Goal: Information Seeking & Learning: Understand process/instructions

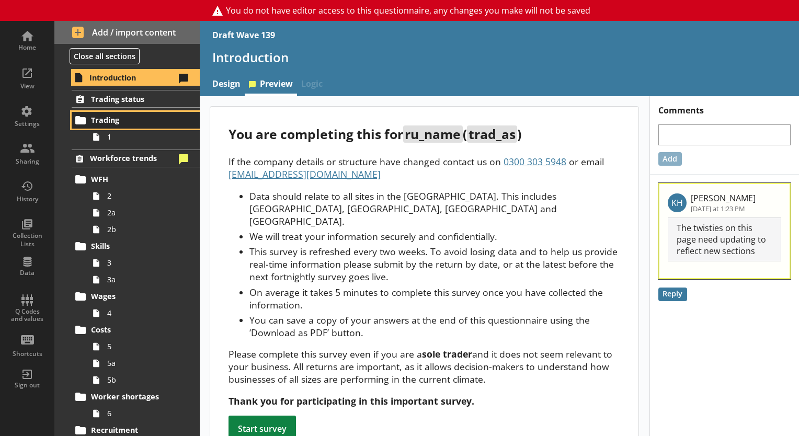
click at [128, 122] on span "Trading" at bounding box center [136, 120] width 90 height 10
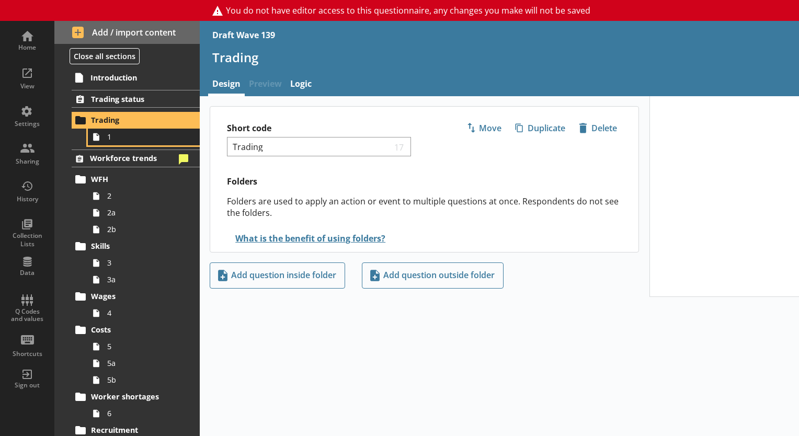
click at [127, 140] on span "1" at bounding box center [146, 137] width 78 height 10
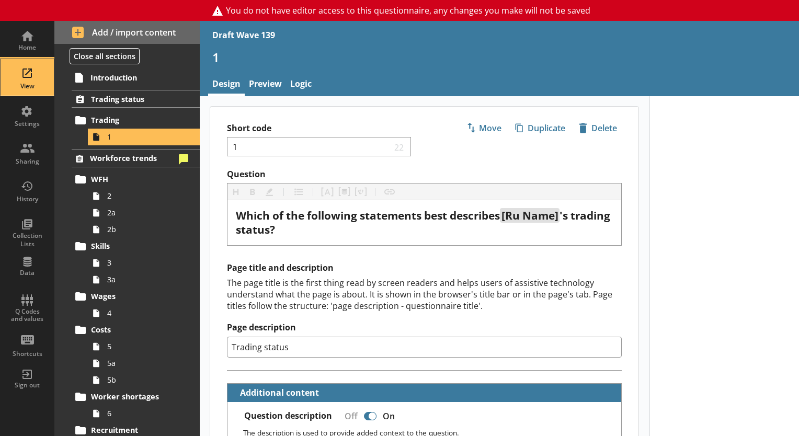
click at [22, 73] on div "View" at bounding box center [27, 77] width 37 height 37
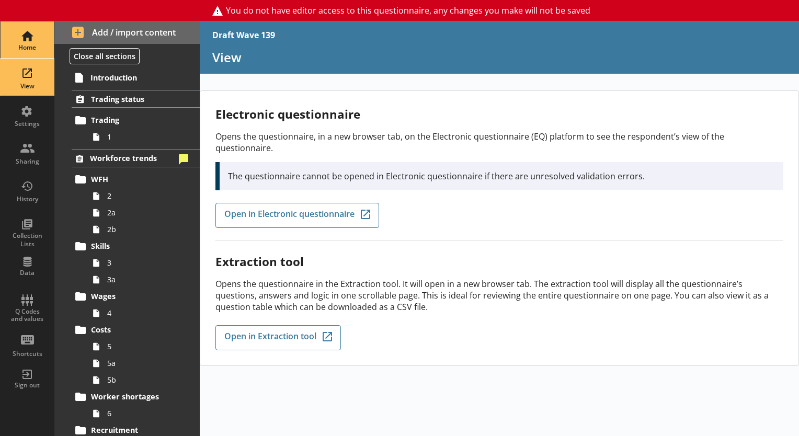
click at [23, 43] on div "Home" at bounding box center [27, 47] width 37 height 8
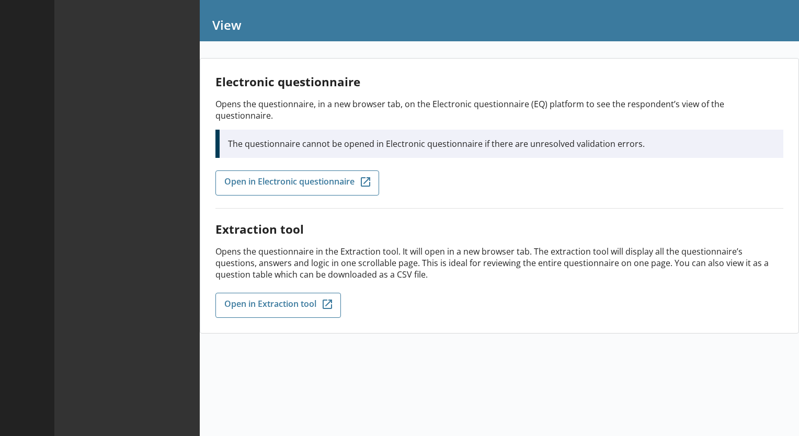
type textarea "x"
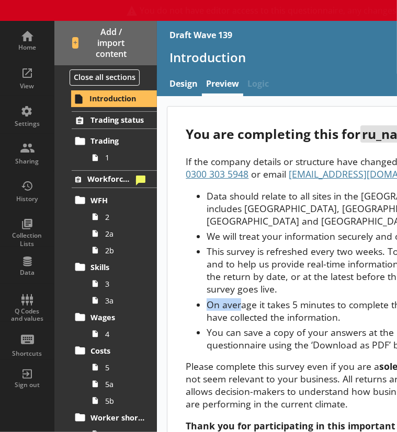
drag, startPoint x: 288, startPoint y: 296, endPoint x: 239, endPoint y: 305, distance: 49.9
click at [239, 305] on ul "Data should relate to all sites in the [GEOGRAPHIC_DATA]. This includes [GEOGRA…" at bounding box center [333, 271] width 295 height 162
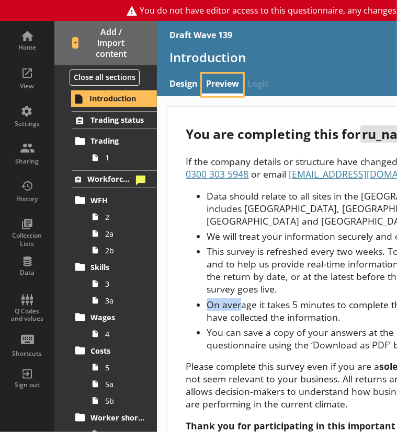
click at [225, 77] on link "Preview" at bounding box center [222, 85] width 41 height 22
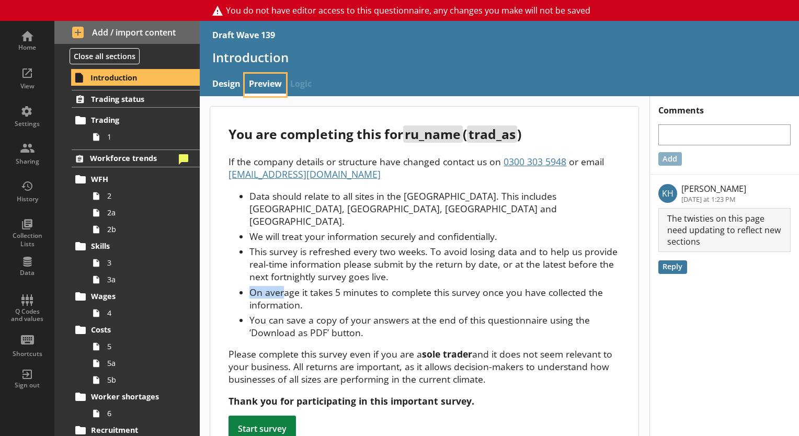
click at [263, 84] on link "Preview" at bounding box center [265, 85] width 41 height 22
click at [233, 81] on link "Design" at bounding box center [226, 85] width 37 height 22
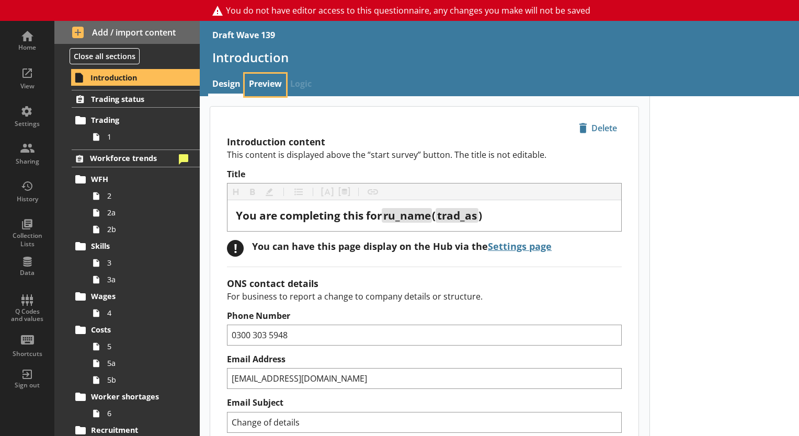
click at [263, 82] on link "Preview" at bounding box center [265, 85] width 41 height 22
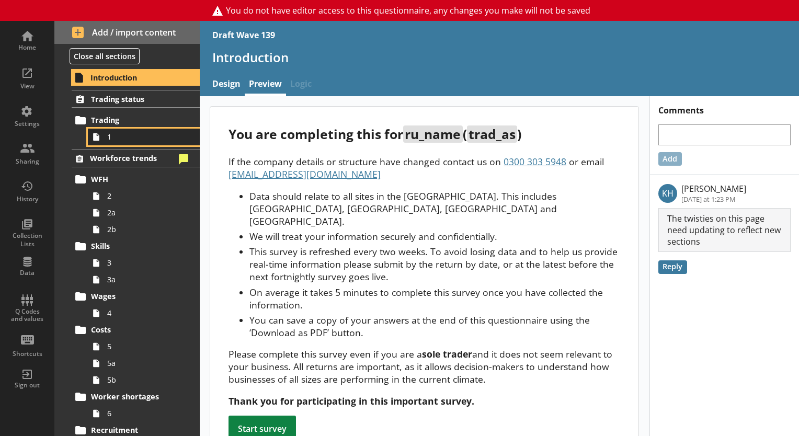
click at [126, 136] on span "1" at bounding box center [146, 137] width 78 height 10
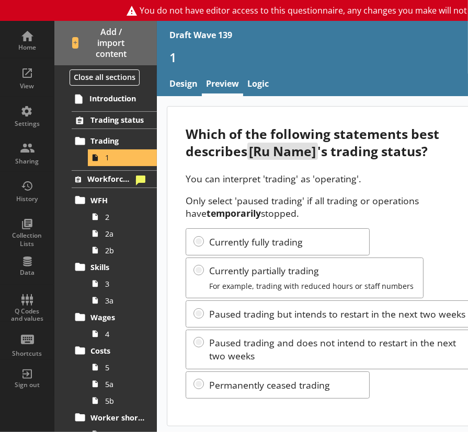
click at [218, 165] on div "Which of the following statements best describes [Ru Name] 's trading status? Y…" at bounding box center [333, 266] width 332 height 319
click at [163, 235] on main "Which of the following statements best describes [Ru Name] 's trading status? Y…" at bounding box center [333, 266] width 353 height 320
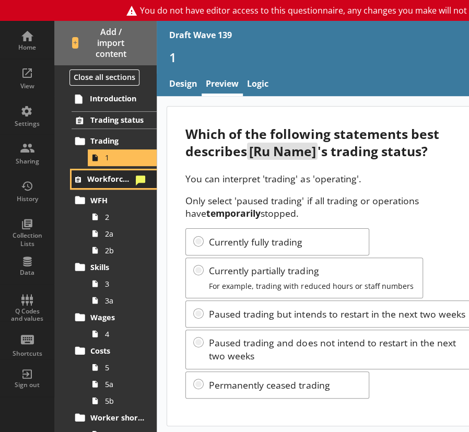
click at [108, 182] on span "Workforce trends" at bounding box center [109, 179] width 45 height 10
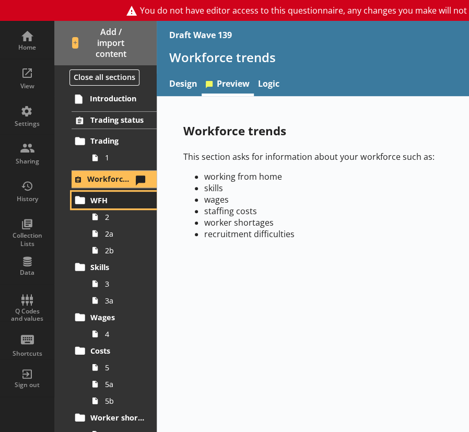
click at [100, 201] on span "WFH" at bounding box center [117, 201] width 55 height 10
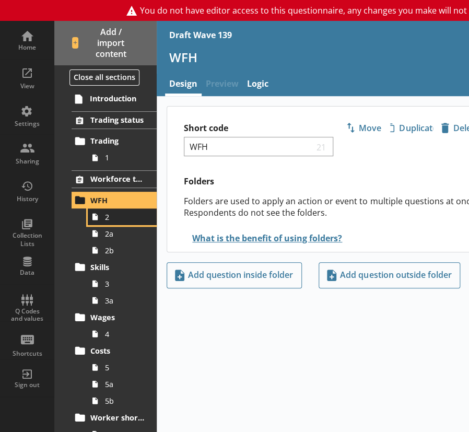
click at [106, 219] on span "2" at bounding box center [125, 217] width 40 height 10
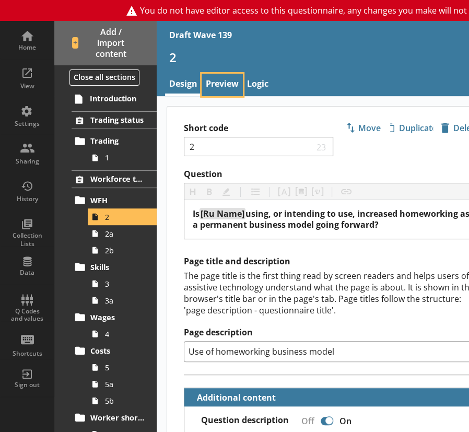
click at [231, 81] on link "Preview" at bounding box center [222, 85] width 41 height 22
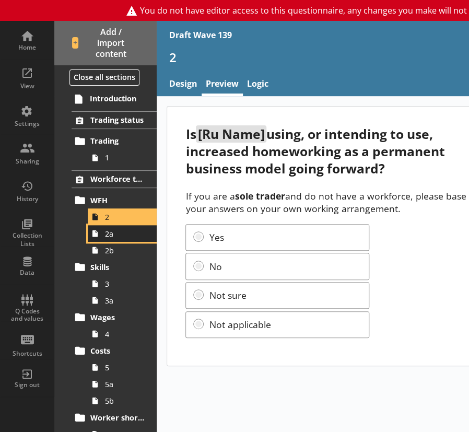
click at [108, 235] on span "2a" at bounding box center [125, 234] width 40 height 10
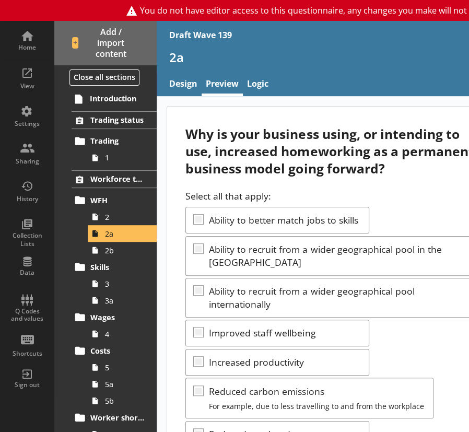
click at [406, 331] on div "Select all that apply: Ability to better match jobs to skills Ability to recrui…" at bounding box center [333, 384] width 295 height 388
click at [437, 329] on div "Select all that apply: Ability to better match jobs to skills Ability to recrui…" at bounding box center [333, 384] width 295 height 388
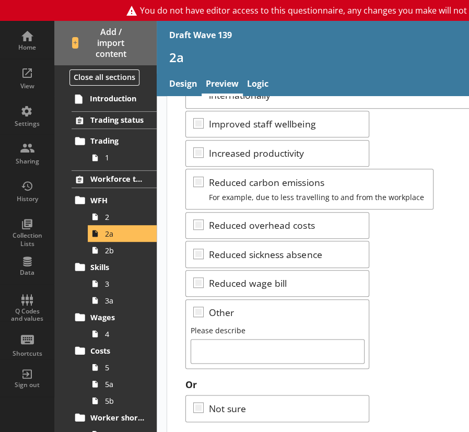
scroll to position [220, 0]
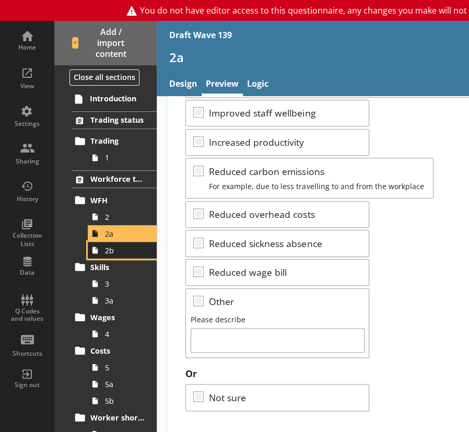
click at [110, 248] on span "2b" at bounding box center [125, 251] width 40 height 10
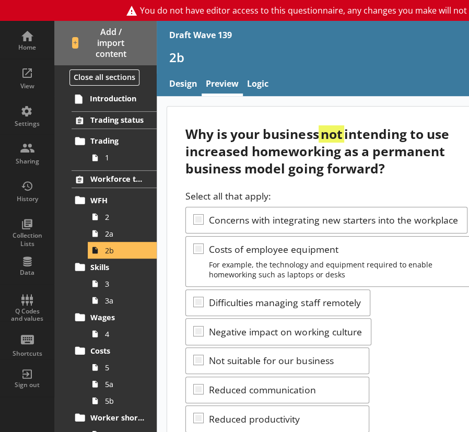
click at [449, 317] on div "Select all that apply: Concerns with integrating new starters into the workplac…" at bounding box center [333, 376] width 295 height 373
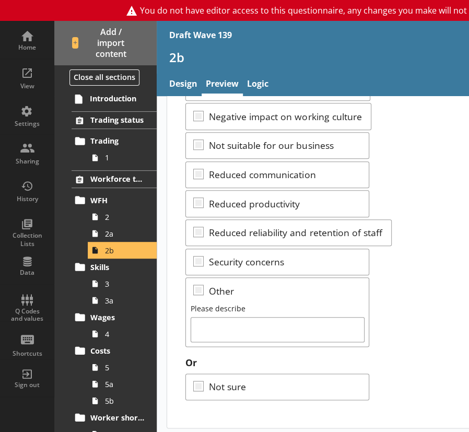
scroll to position [217, 0]
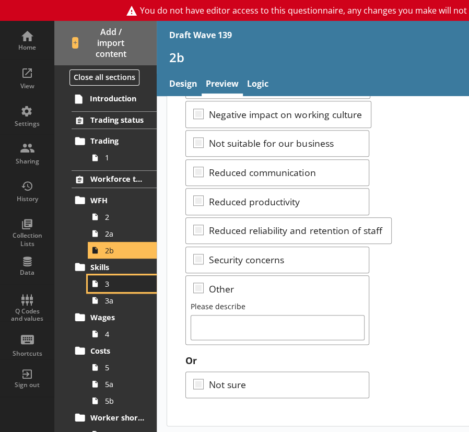
click at [116, 288] on span "3" at bounding box center [125, 284] width 40 height 10
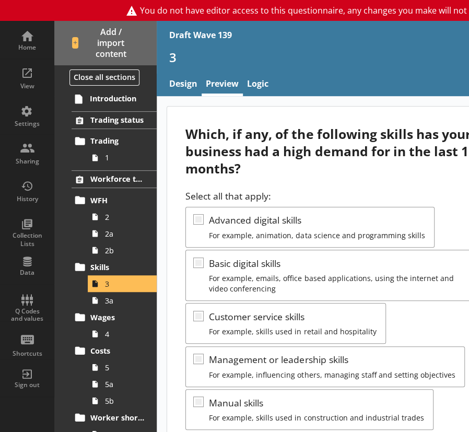
click at [412, 178] on div "Which, if any, of the following skills has your business had a high demand for …" at bounding box center [333, 366] width 332 height 519
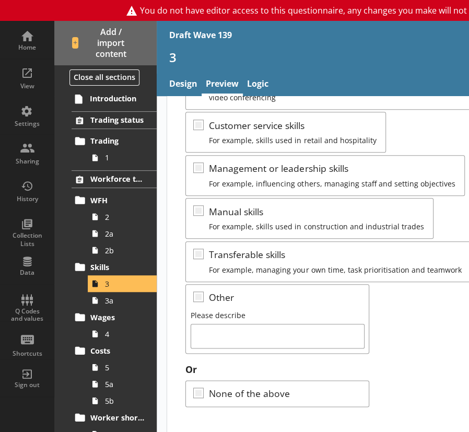
scroll to position [201, 0]
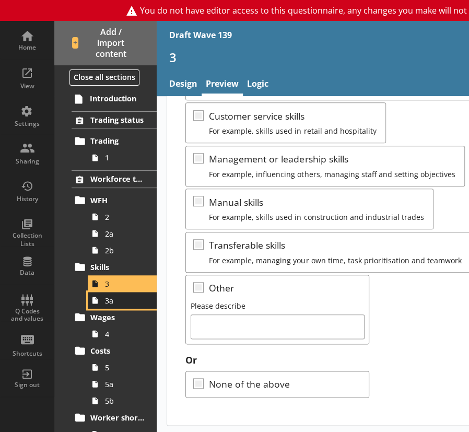
click at [113, 307] on link "3a" at bounding box center [122, 300] width 69 height 17
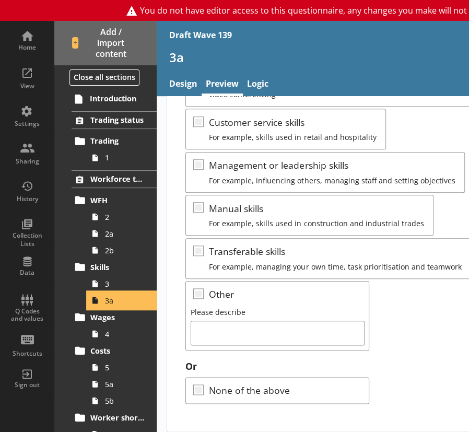
scroll to position [201, 0]
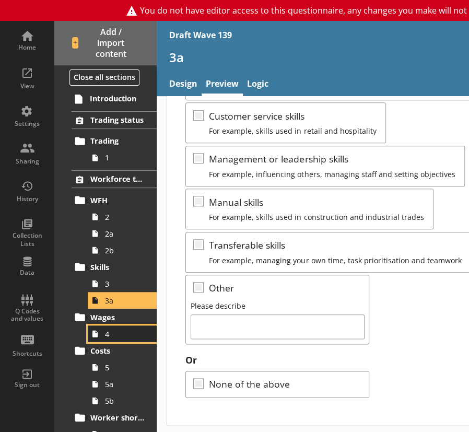
click at [105, 332] on span "4" at bounding box center [125, 334] width 40 height 10
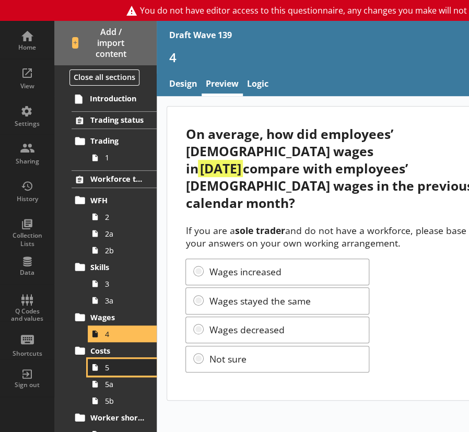
click at [108, 365] on span "5" at bounding box center [125, 368] width 40 height 10
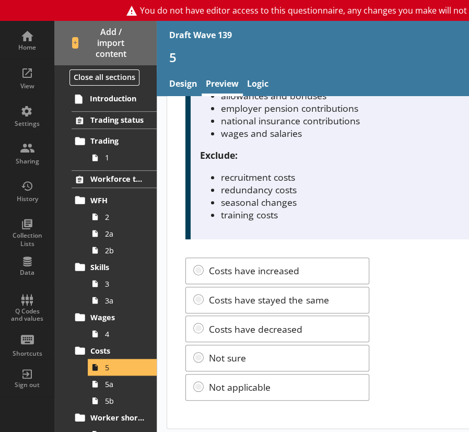
scroll to position [118, 0]
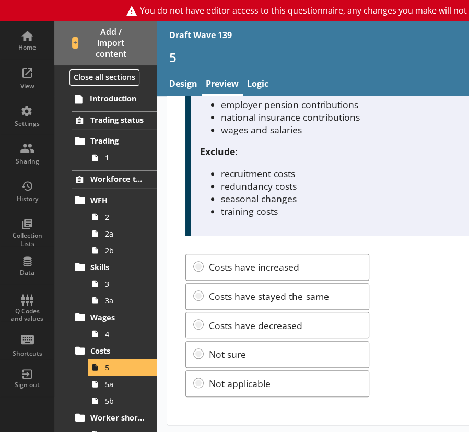
click at [385, 306] on div "Costs have increased Costs have stayed the same Costs have decreased Not sure N…" at bounding box center [333, 325] width 295 height 143
click at [108, 382] on span "5a" at bounding box center [125, 385] width 40 height 10
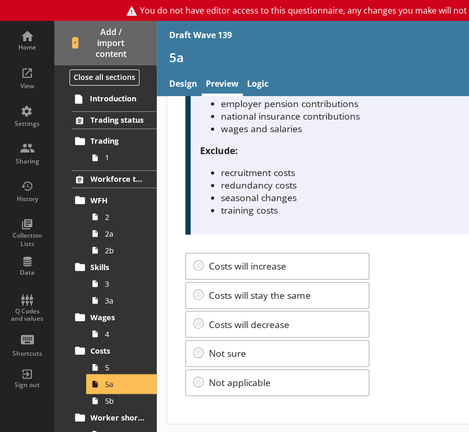
scroll to position [135, 0]
click at [334, 239] on div "How does your business expect staffing costs to change over the next three mont…" at bounding box center [333, 205] width 332 height 435
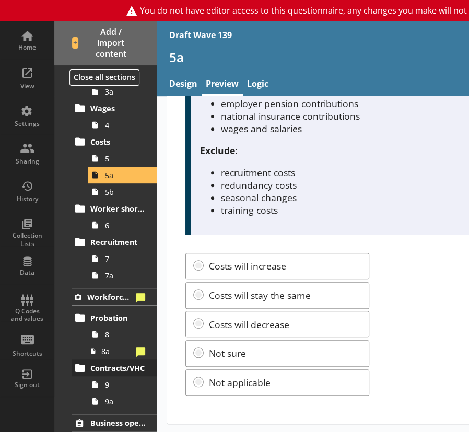
scroll to position [261, 0]
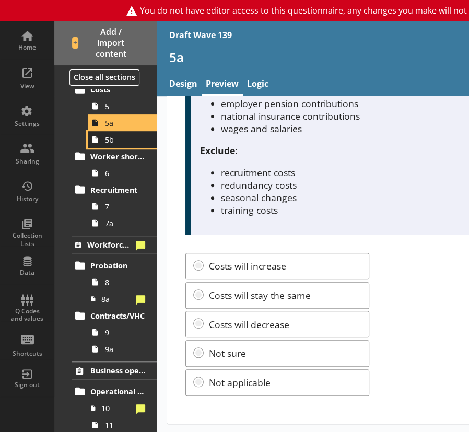
click at [111, 140] on span "5b" at bounding box center [125, 140] width 40 height 10
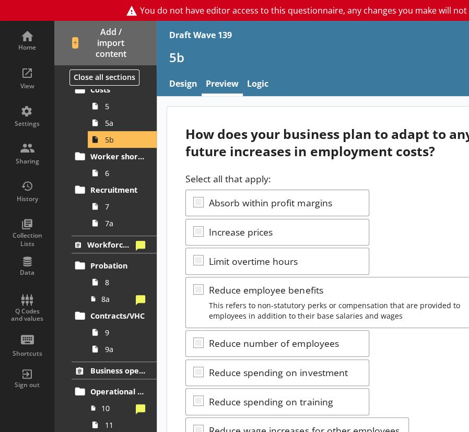
click at [397, 167] on div "How does your business plan to adapt to any future increases in employment cost…" at bounding box center [333, 366] width 332 height 519
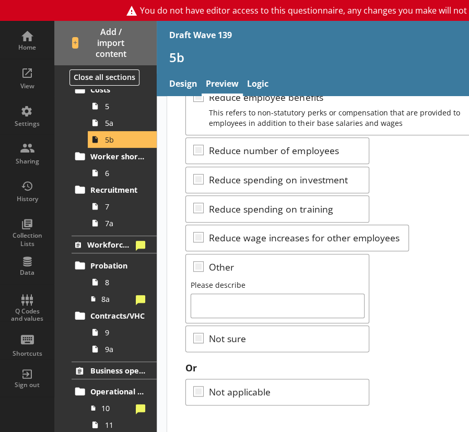
scroll to position [200, 0]
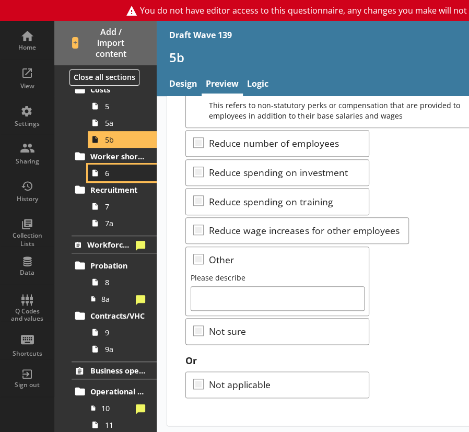
click at [108, 176] on span "6" at bounding box center [125, 173] width 40 height 10
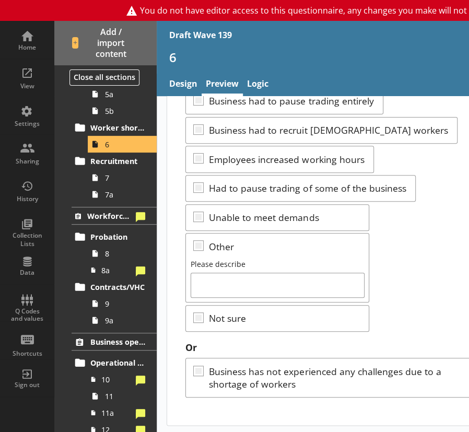
scroll to position [314, 0]
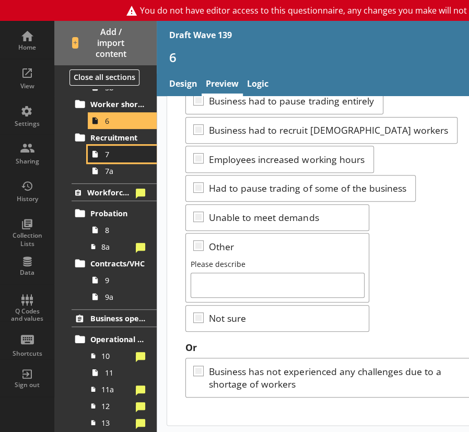
click at [117, 157] on span "7" at bounding box center [125, 155] width 40 height 10
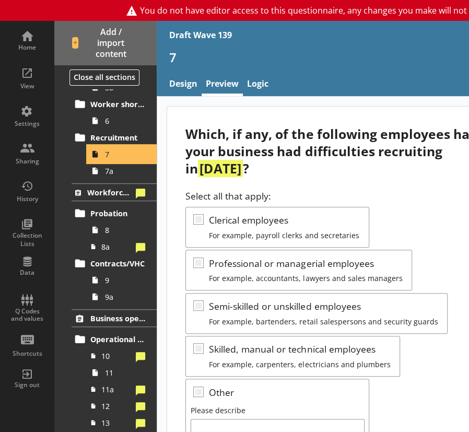
scroll to position [146, 0]
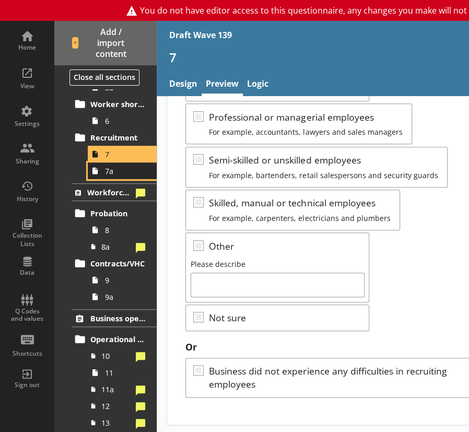
click at [132, 176] on link "7a" at bounding box center [122, 171] width 69 height 17
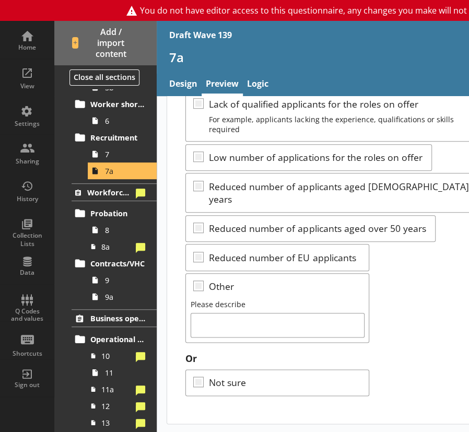
scroll to position [222, 0]
click at [103, 193] on span "Workforce management" at bounding box center [109, 193] width 45 height 10
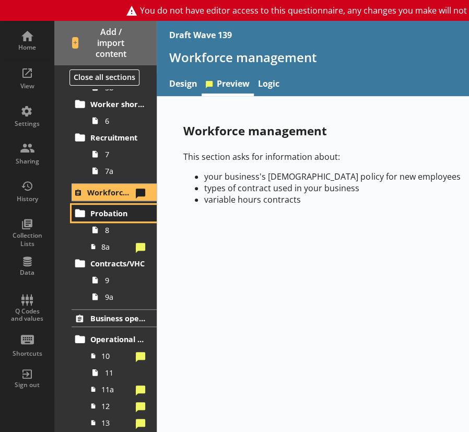
click at [100, 211] on span "Probation" at bounding box center [117, 214] width 55 height 10
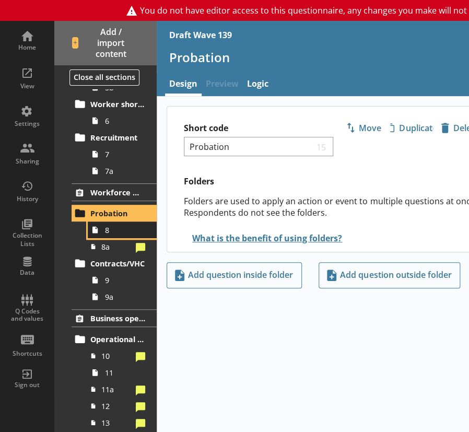
click at [106, 233] on span "8" at bounding box center [125, 230] width 40 height 10
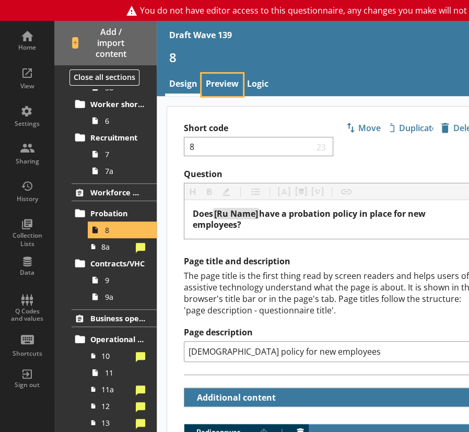
click at [232, 92] on link "Preview" at bounding box center [222, 85] width 41 height 22
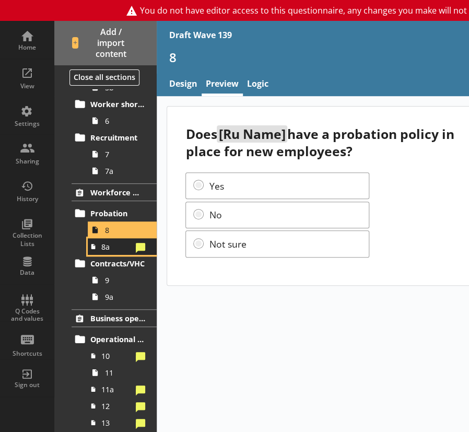
click at [110, 250] on span "8a" at bounding box center [116, 247] width 30 height 10
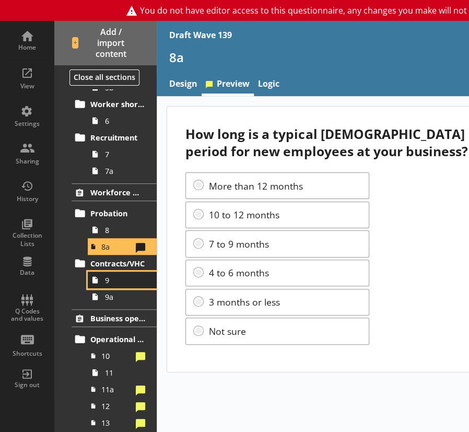
click at [112, 280] on span "9" at bounding box center [125, 280] width 40 height 10
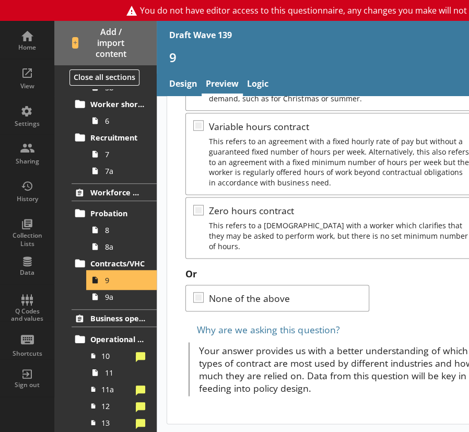
scroll to position [390, 0]
click at [116, 300] on span "9a" at bounding box center [125, 297] width 40 height 10
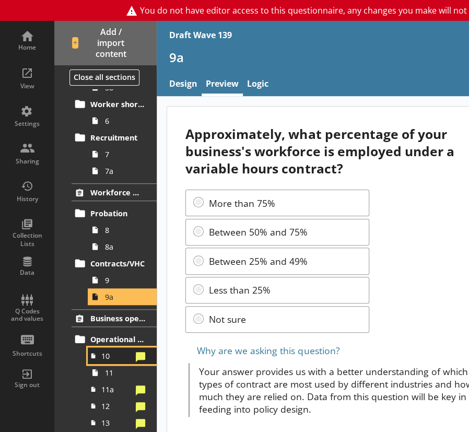
click at [107, 355] on span "10" at bounding box center [116, 356] width 30 height 10
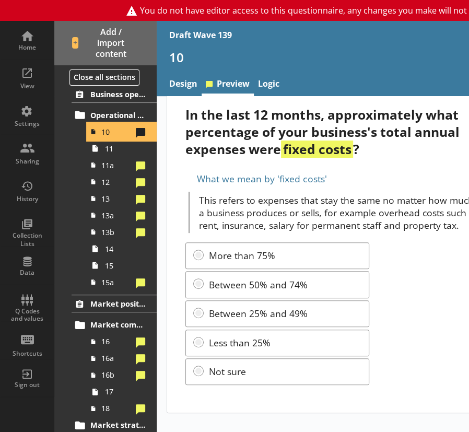
scroll to position [523, 0]
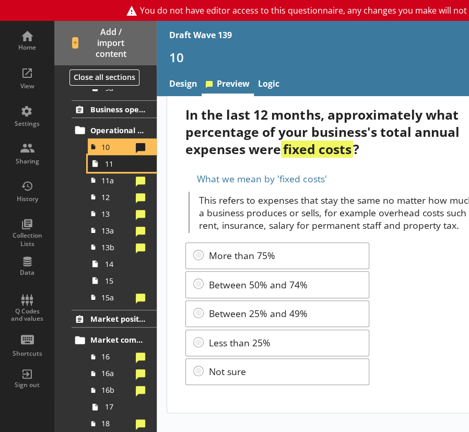
click at [108, 169] on link "11" at bounding box center [122, 163] width 69 height 17
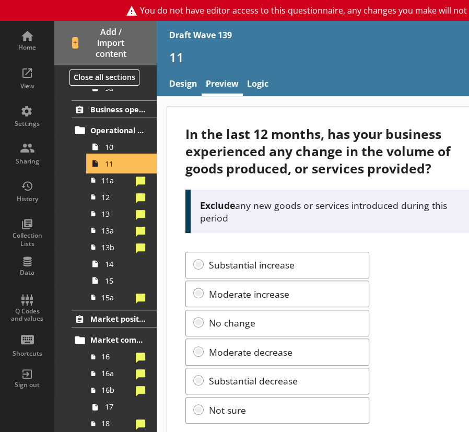
scroll to position [27, 0]
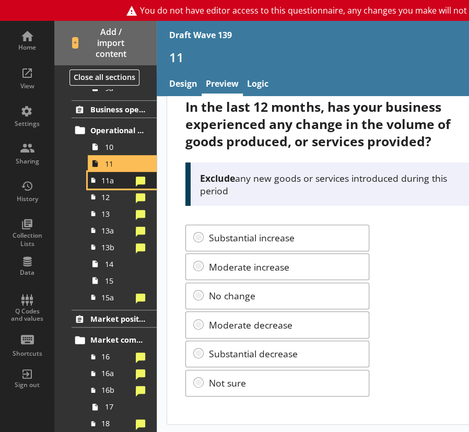
click at [113, 185] on link "11a" at bounding box center [122, 180] width 69 height 17
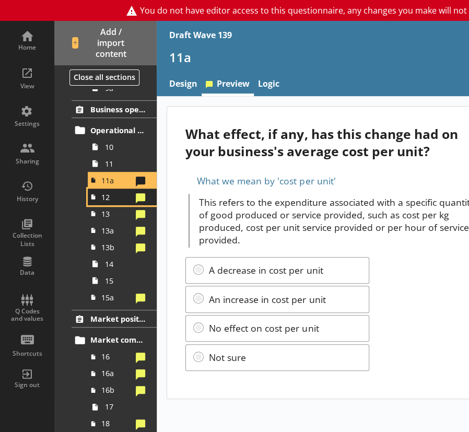
click at [117, 199] on span "12" at bounding box center [116, 197] width 30 height 10
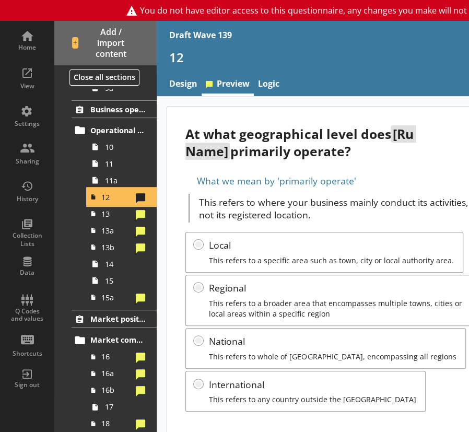
scroll to position [15, 0]
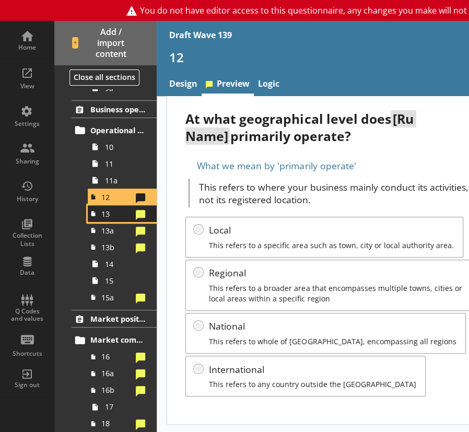
click at [113, 218] on link "13" at bounding box center [122, 213] width 69 height 17
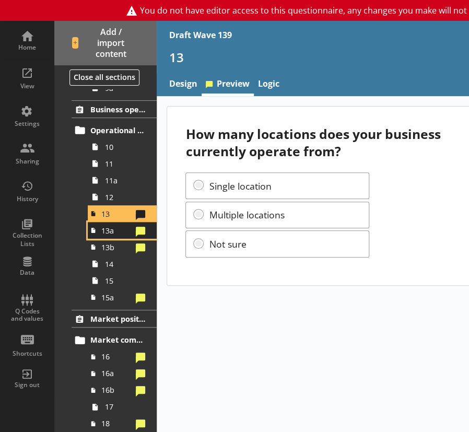
click at [105, 237] on link "13a" at bounding box center [122, 230] width 69 height 17
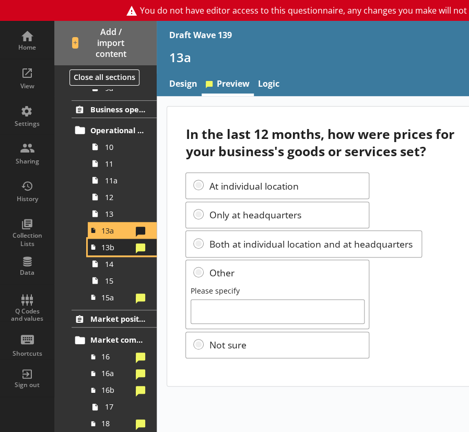
click at [117, 252] on link "13b" at bounding box center [122, 247] width 69 height 17
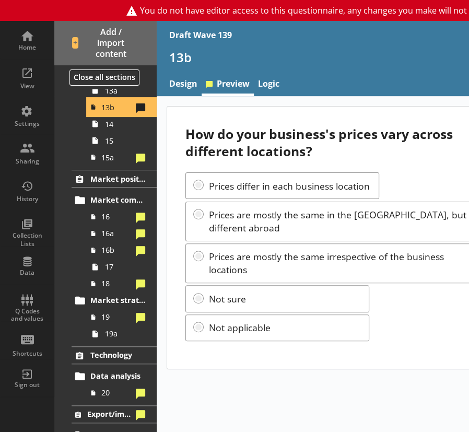
scroll to position [680, 0]
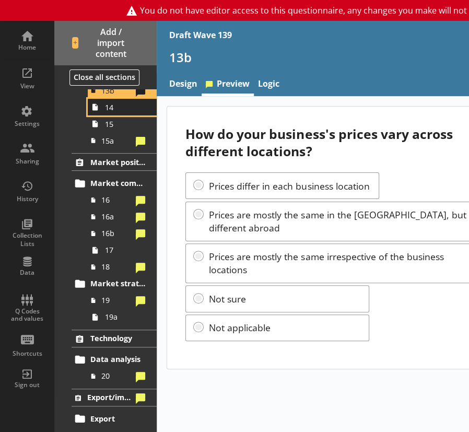
click at [117, 112] on link "14" at bounding box center [122, 107] width 69 height 17
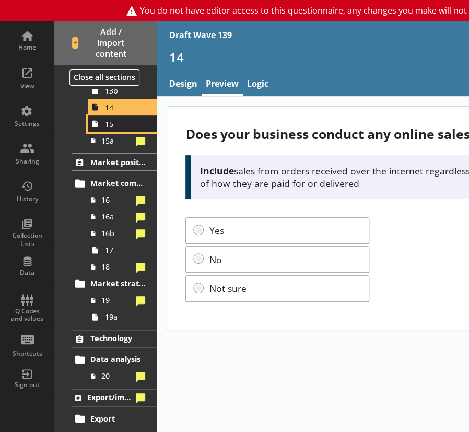
click at [108, 123] on span "15" at bounding box center [125, 124] width 40 height 10
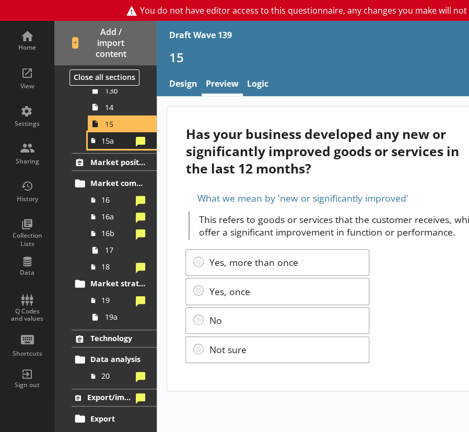
click at [109, 145] on link "15a" at bounding box center [122, 140] width 69 height 17
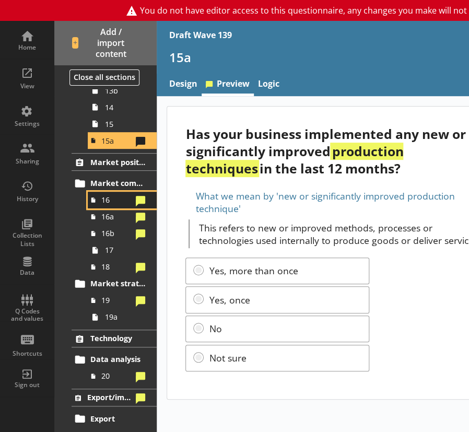
click at [105, 204] on link "16" at bounding box center [122, 200] width 69 height 17
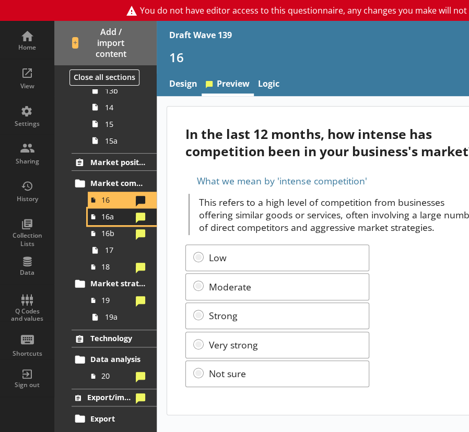
click at [104, 219] on span "16a" at bounding box center [116, 217] width 30 height 10
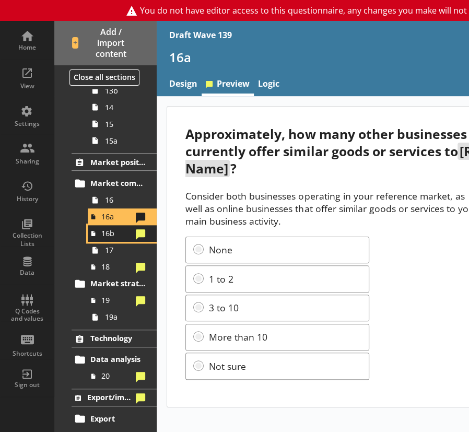
click at [116, 235] on span "16b" at bounding box center [116, 233] width 30 height 10
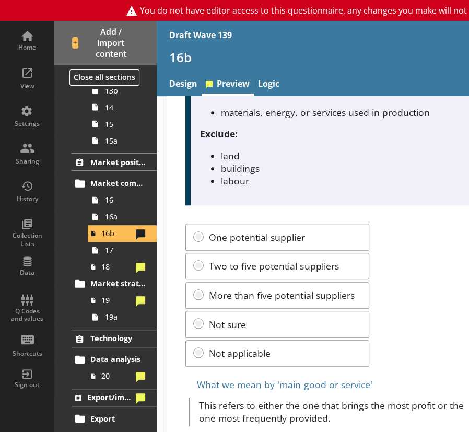
scroll to position [203, 0]
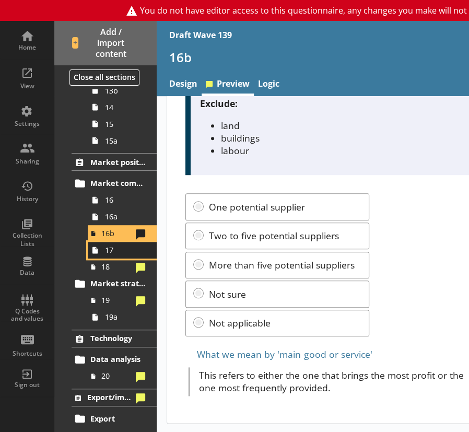
click at [116, 250] on span "17" at bounding box center [125, 250] width 40 height 10
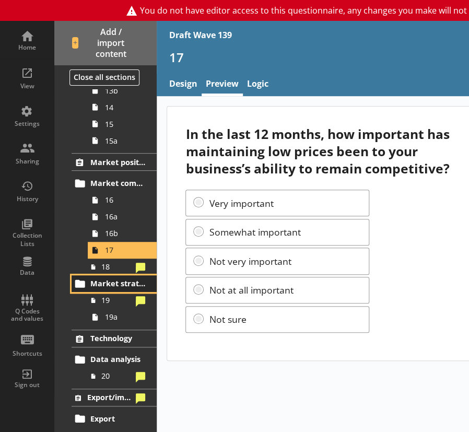
click at [106, 279] on span "Market strategy" at bounding box center [117, 284] width 55 height 10
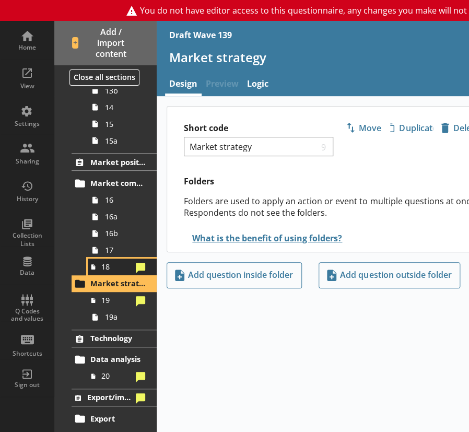
click at [103, 267] on span "18" at bounding box center [116, 267] width 30 height 10
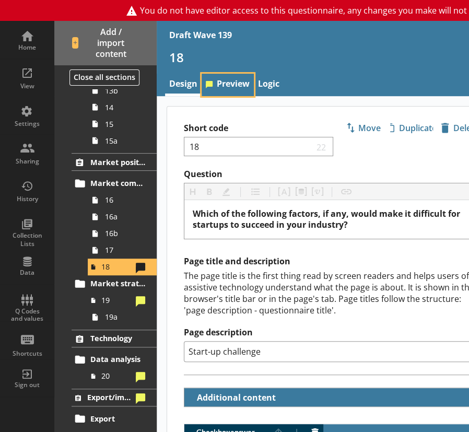
click at [235, 86] on link "Preview" at bounding box center [228, 85] width 52 height 22
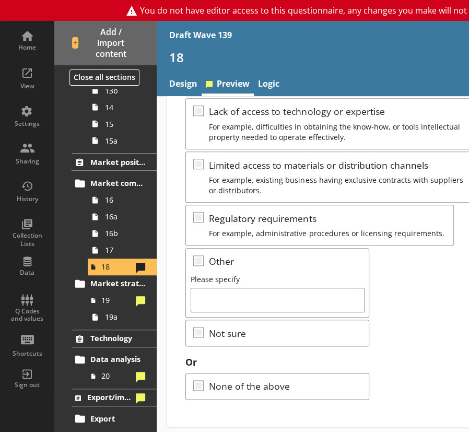
scroll to position [217, 0]
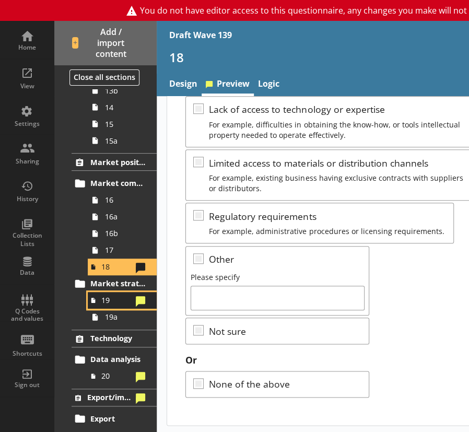
click at [105, 302] on span "19" at bounding box center [116, 300] width 30 height 10
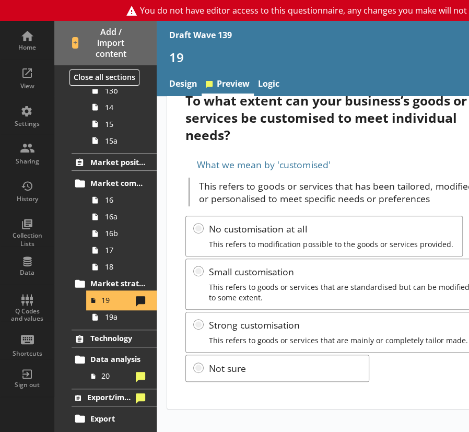
scroll to position [52, 0]
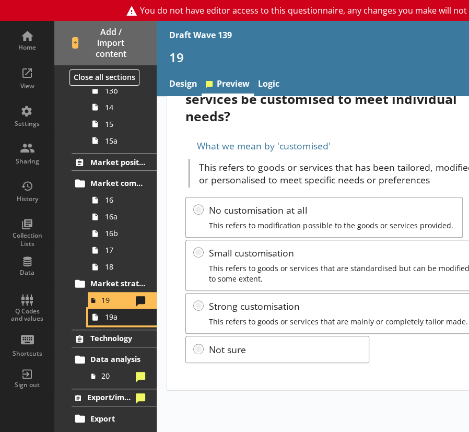
click at [103, 320] on link "19a" at bounding box center [122, 317] width 69 height 17
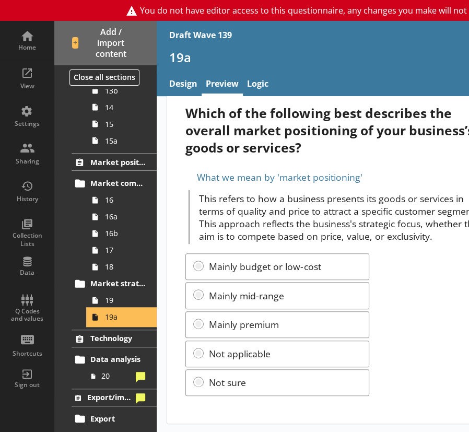
scroll to position [33, 0]
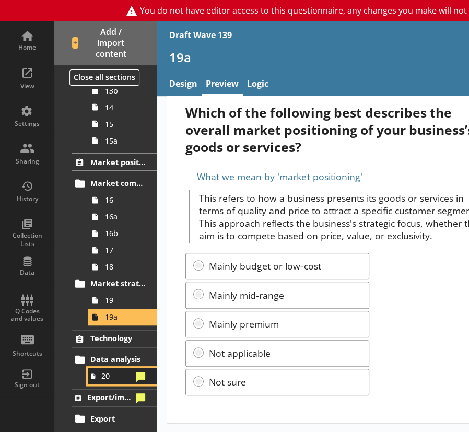
click at [98, 375] on link "20" at bounding box center [122, 376] width 69 height 17
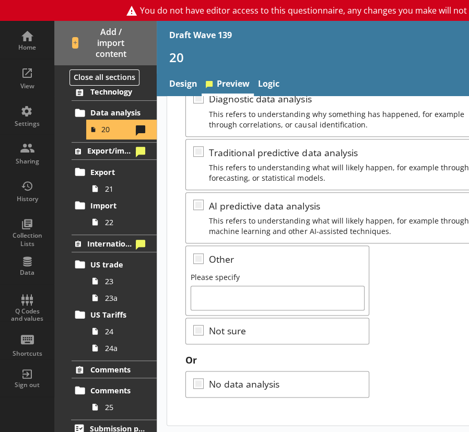
scroll to position [934, 0]
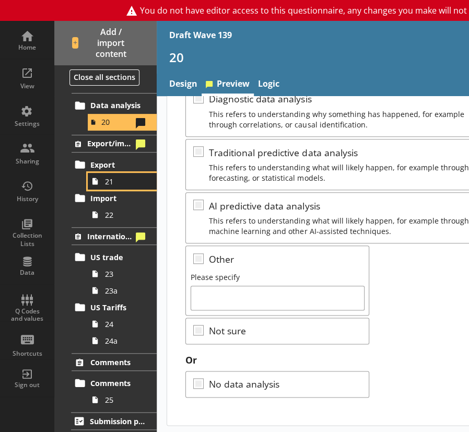
click at [117, 181] on span "21" at bounding box center [125, 182] width 40 height 10
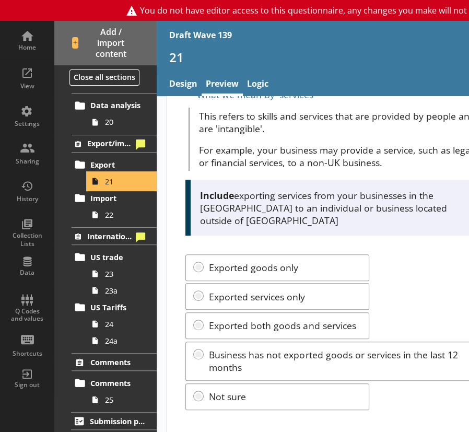
scroll to position [87, 0]
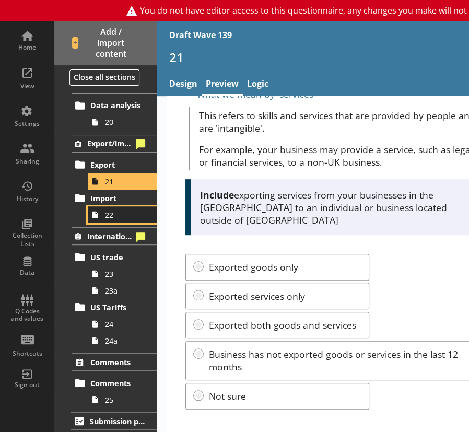
click at [118, 214] on span "22" at bounding box center [125, 215] width 40 height 10
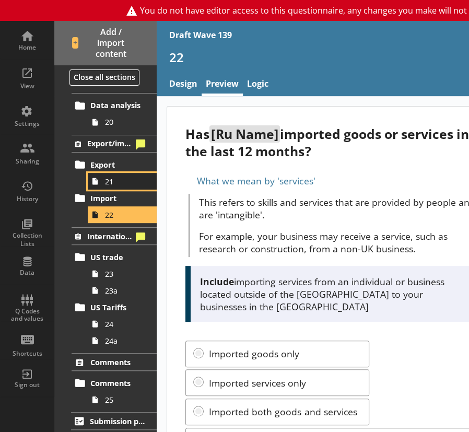
click at [121, 181] on span "21" at bounding box center [125, 182] width 40 height 10
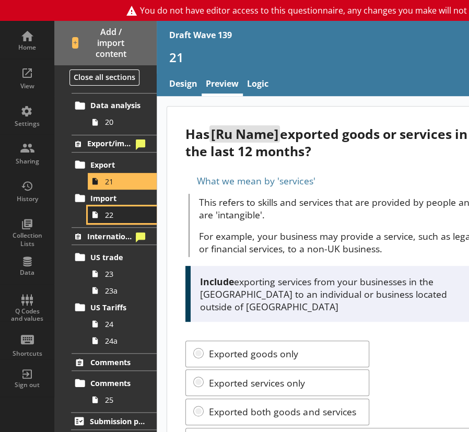
click at [110, 212] on span "22" at bounding box center [125, 215] width 40 height 10
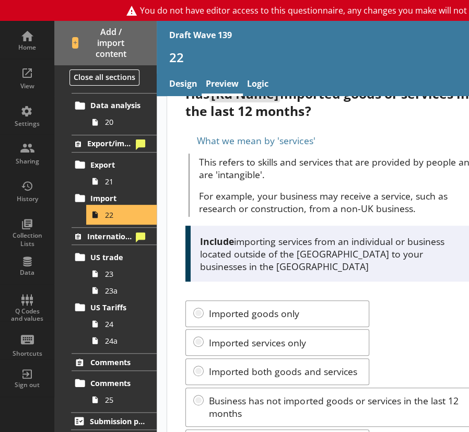
scroll to position [87, 0]
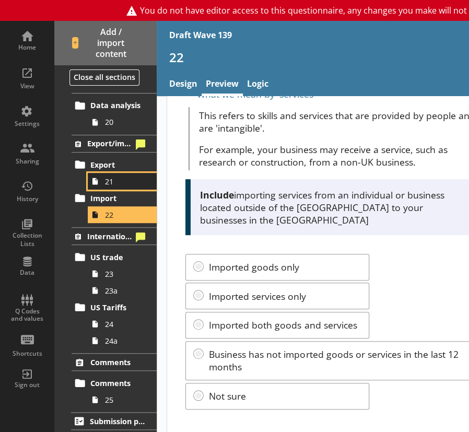
click at [123, 177] on span "21" at bounding box center [125, 182] width 40 height 10
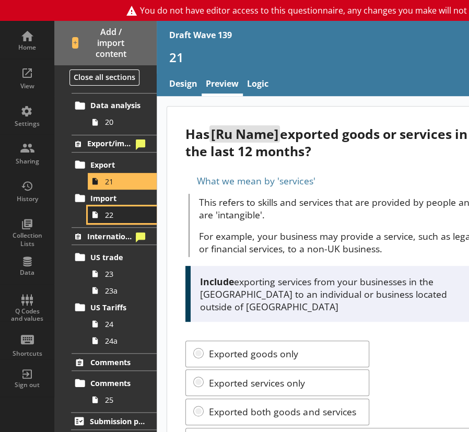
click at [128, 219] on link "22" at bounding box center [122, 214] width 69 height 17
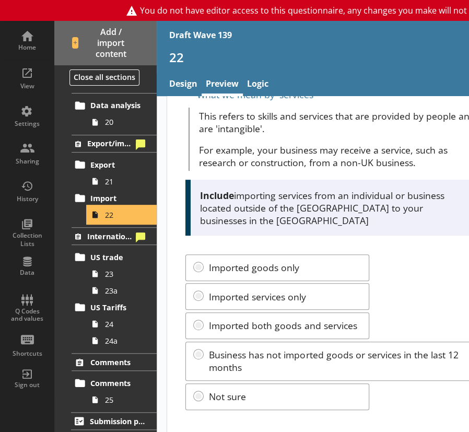
scroll to position [87, 0]
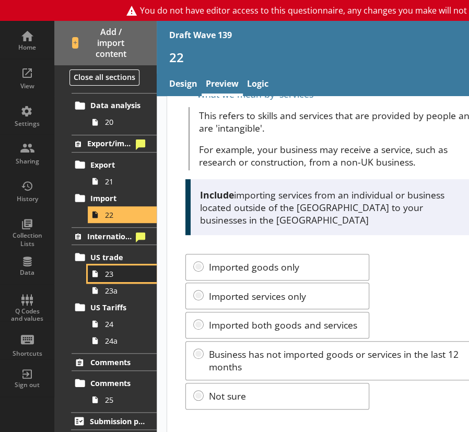
click at [112, 274] on span "23" at bounding box center [125, 274] width 40 height 10
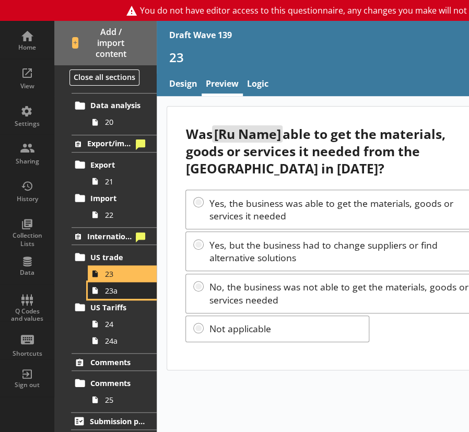
click at [103, 294] on link "23a" at bounding box center [122, 290] width 69 height 17
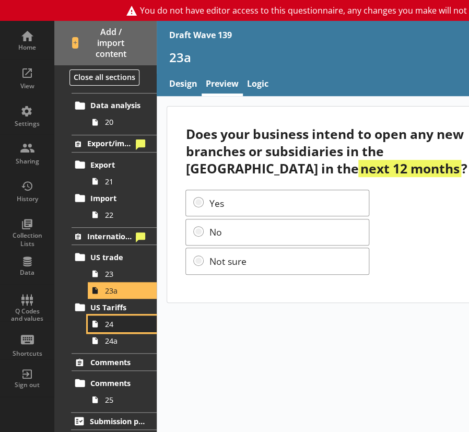
click at [109, 319] on span "24" at bounding box center [125, 324] width 40 height 10
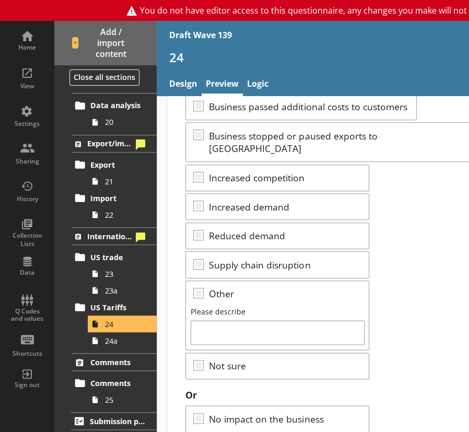
scroll to position [238, 0]
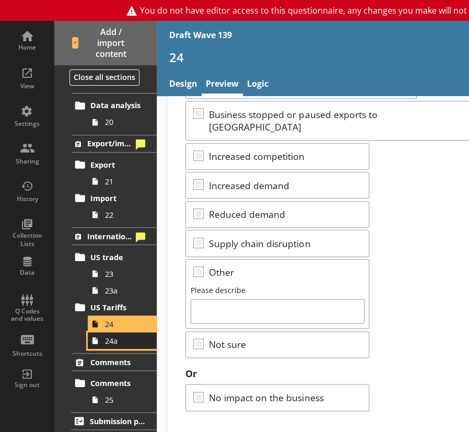
click at [125, 341] on span "24a" at bounding box center [125, 341] width 40 height 10
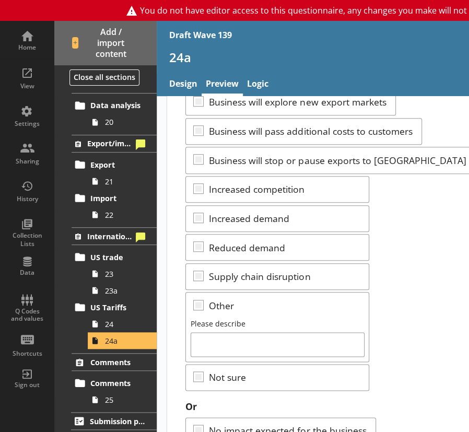
scroll to position [255, 0]
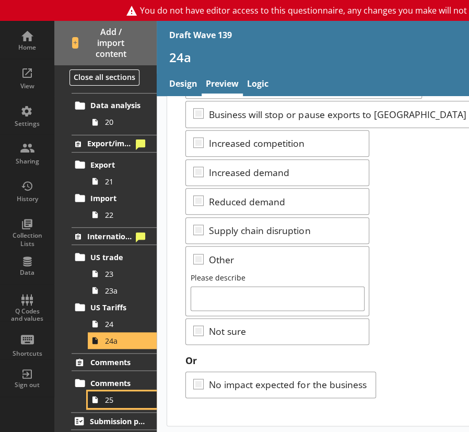
click at [105, 399] on span "25" at bounding box center [125, 400] width 40 height 10
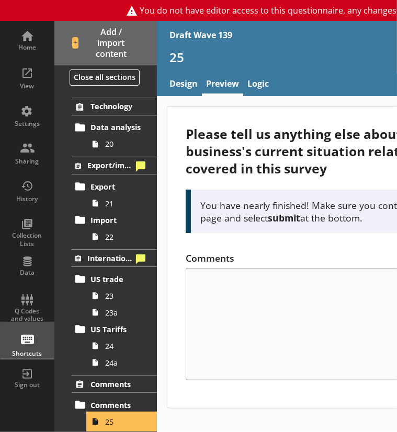
scroll to position [934, 0]
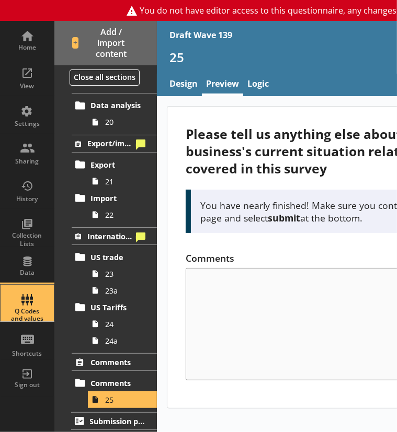
click at [30, 296] on div "Q Codes and values" at bounding box center [27, 303] width 37 height 37
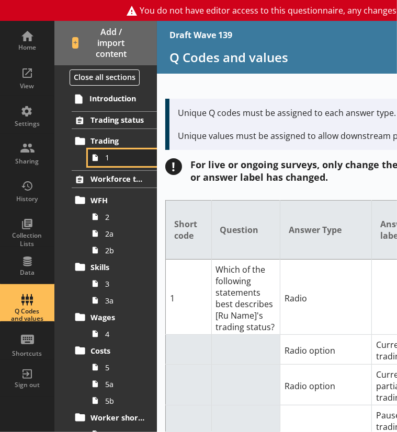
click at [104, 157] on link "1" at bounding box center [122, 158] width 69 height 17
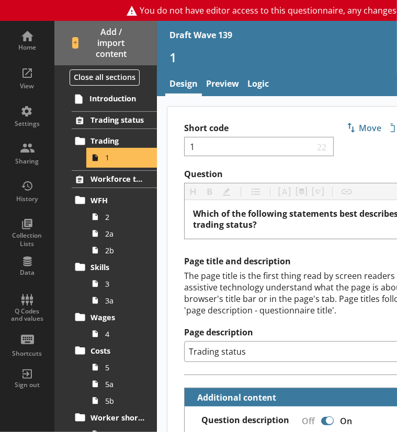
type textarea "x"
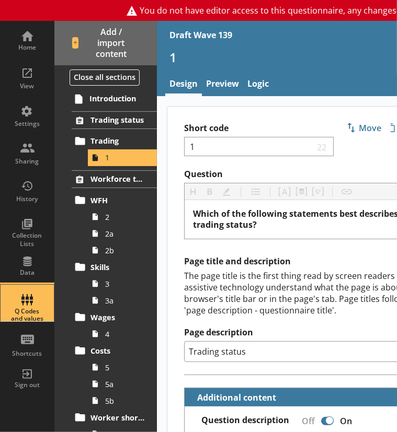
click at [30, 303] on div "Q Codes and values" at bounding box center [27, 303] width 37 height 37
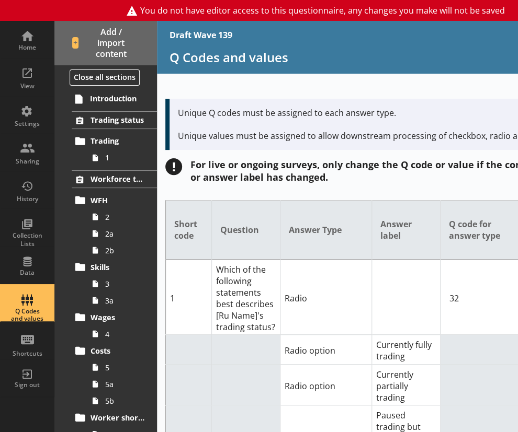
click at [345, 288] on td "Radio" at bounding box center [325, 297] width 91 height 75
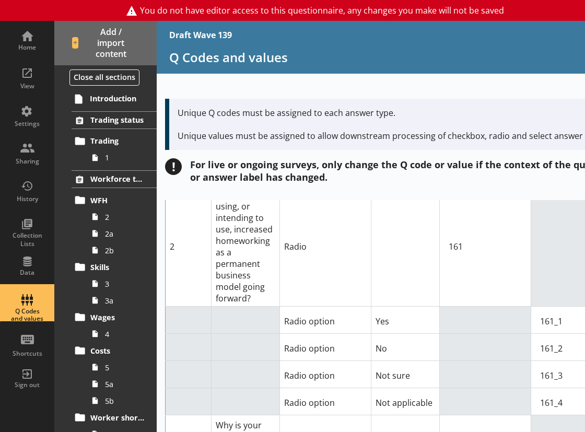
scroll to position [418, 0]
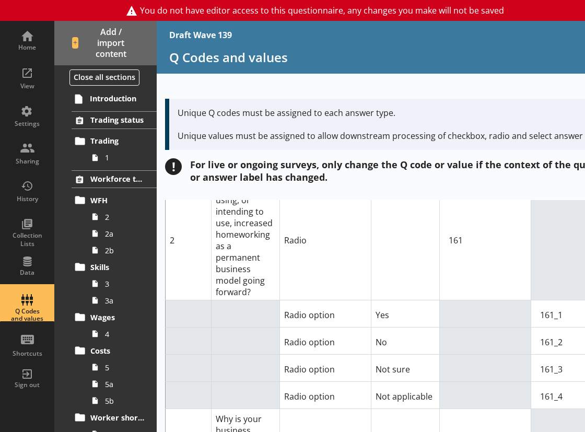
click at [273, 327] on td at bounding box center [245, 340] width 68 height 27
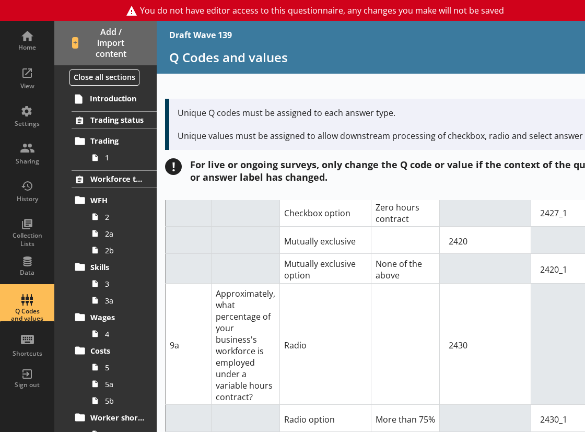
scroll to position [6273, 0]
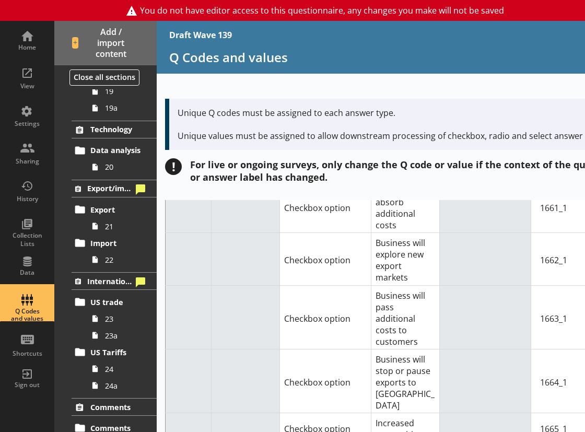
scroll to position [934, 0]
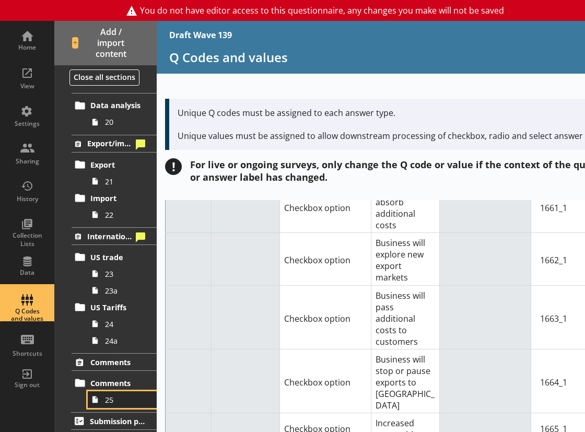
click at [100, 403] on icon at bounding box center [95, 400] width 15 height 17
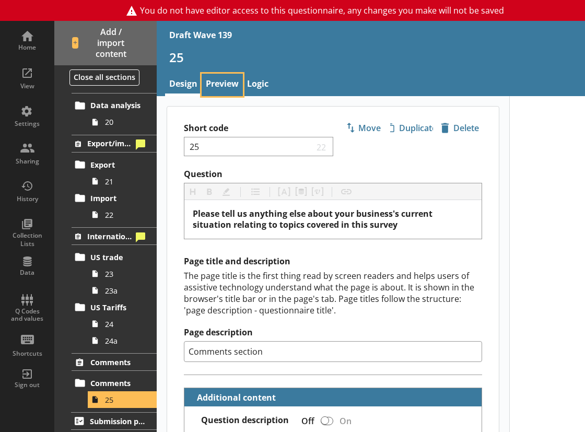
click at [224, 82] on link "Preview" at bounding box center [222, 85] width 41 height 22
